Goal: Transaction & Acquisition: Book appointment/travel/reservation

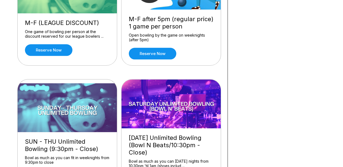
scroll to position [244, 0]
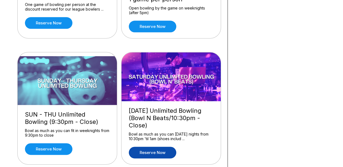
click at [158, 151] on link "Reserve now" at bounding box center [152, 153] width 47 height 12
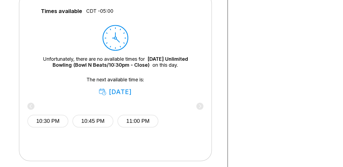
scroll to position [244, 0]
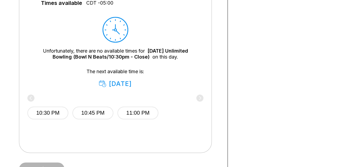
click at [201, 98] on div "10:30 PM 10:45 PM 11:00 PM" at bounding box center [115, 112] width 176 height 33
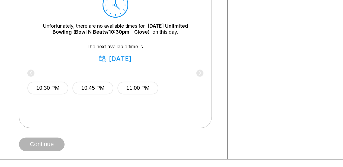
scroll to position [298, 0]
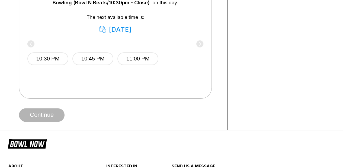
drag, startPoint x: 98, startPoint y: 30, endPoint x: 93, endPoint y: 30, distance: 4.9
click at [99, 30] on div "[DATE]" at bounding box center [115, 30] width 33 height 8
click at [99, 30] on icon at bounding box center [102, 29] width 7 height 7
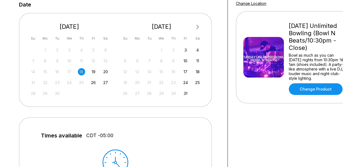
scroll to position [136, 0]
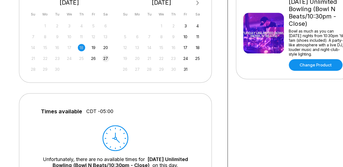
click at [104, 57] on div "27" at bounding box center [105, 58] width 7 height 7
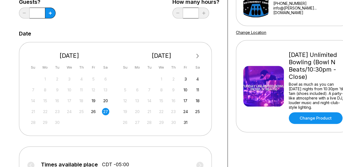
scroll to position [0, 0]
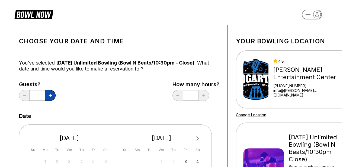
click at [48, 95] on button at bounding box center [50, 95] width 11 height 11
click at [49, 95] on button at bounding box center [50, 95] width 11 height 11
type input "*"
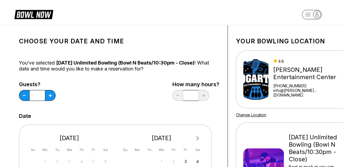
click at [103, 91] on div "Guests? * How many hours? *" at bounding box center [119, 92] width 200 height 22
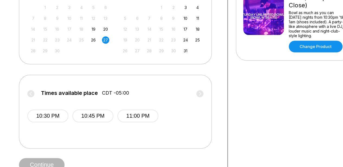
scroll to position [163, 0]
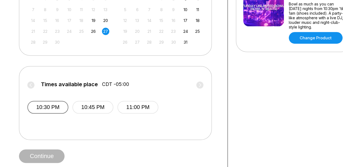
click at [61, 105] on button "10:30 PM" at bounding box center [47, 107] width 41 height 13
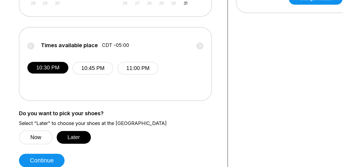
scroll to position [217, 0]
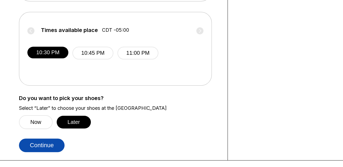
click at [47, 147] on button "Continue" at bounding box center [42, 146] width 46 height 14
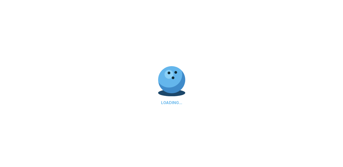
select select "**"
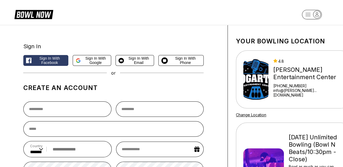
scroll to position [217, 0]
